Goal: Find specific page/section

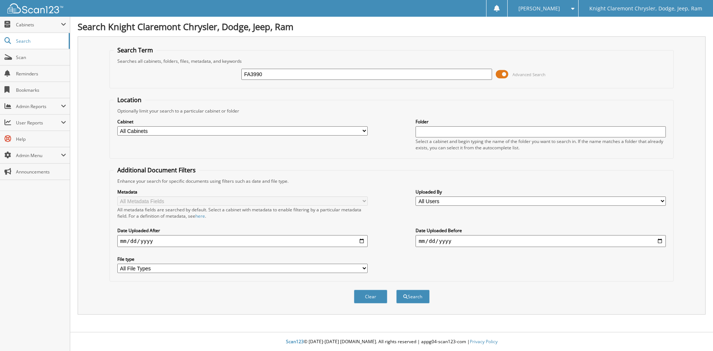
type input "FA3990"
click at [396, 290] on button "Search" at bounding box center [412, 297] width 33 height 14
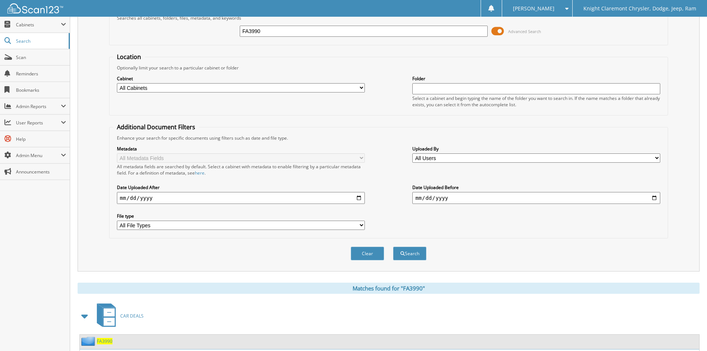
scroll to position [122, 0]
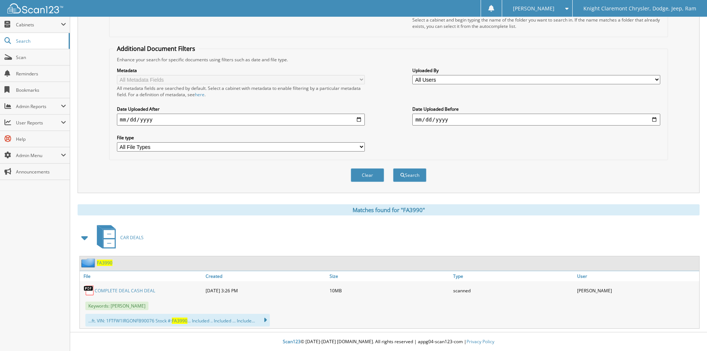
click at [135, 291] on link "COMPLETE DEAL CASH DEAL" at bounding box center [125, 290] width 61 height 6
click at [115, 291] on link "COMPLETE DEAL CASH DEAL" at bounding box center [125, 290] width 61 height 6
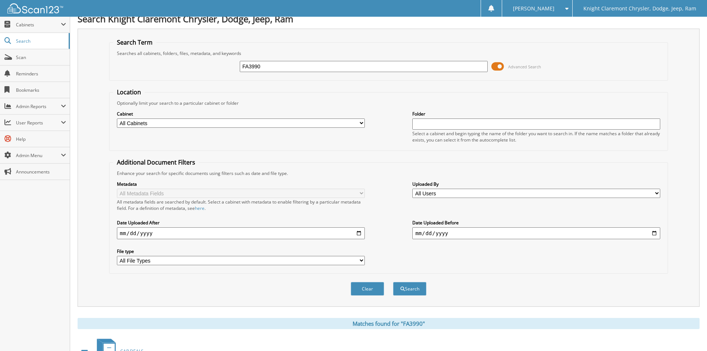
scroll to position [0, 0]
